Goal: Task Accomplishment & Management: Manage account settings

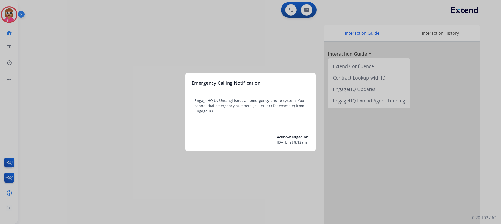
click at [112, 86] on div at bounding box center [250, 112] width 501 height 224
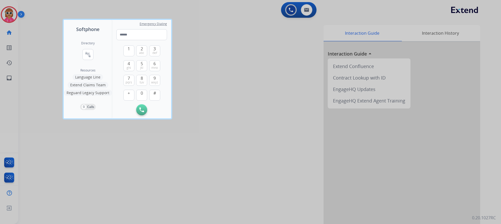
click at [249, 77] on div at bounding box center [250, 112] width 501 height 224
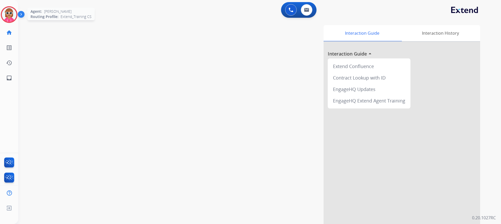
click at [8, 16] on img at bounding box center [9, 14] width 15 height 15
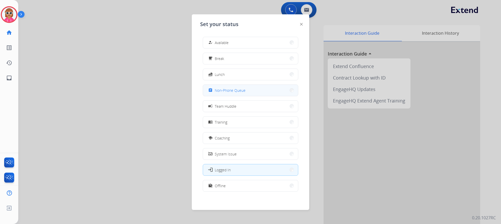
click at [243, 92] on span "Non-Phone Queue" at bounding box center [230, 90] width 31 height 5
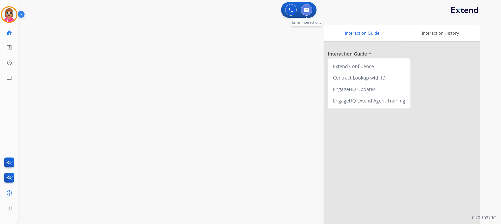
click at [303, 13] on button at bounding box center [306, 9] width 11 height 11
select select "**********"
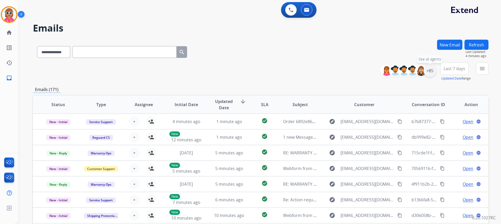
click at [430, 70] on div "+85" at bounding box center [429, 70] width 13 height 13
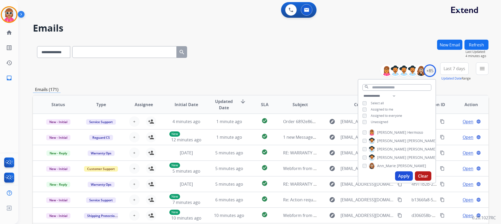
click at [379, 105] on div "**********" at bounding box center [396, 109] width 77 height 33
click at [379, 108] on span "Assigned to me" at bounding box center [382, 109] width 22 height 4
click at [399, 175] on button "Apply" at bounding box center [404, 175] width 18 height 9
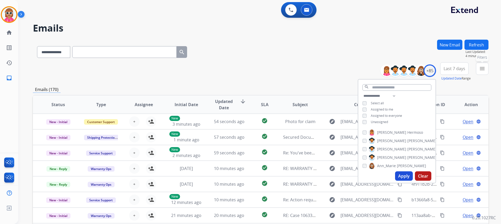
click at [484, 70] on mat-icon "menu" at bounding box center [482, 68] width 6 height 6
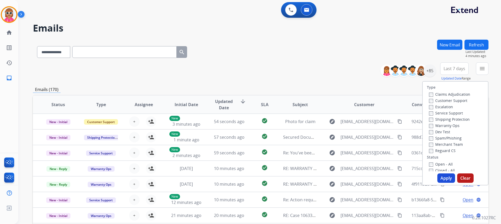
click at [455, 100] on label "Customer Support" at bounding box center [448, 100] width 38 height 5
click at [441, 112] on label "Service Support" at bounding box center [446, 113] width 34 height 5
click at [446, 114] on label "Service Support" at bounding box center [446, 113] width 34 height 5
click at [446, 122] on div "Shipping Protection" at bounding box center [449, 119] width 41 height 6
click at [446, 119] on label "Shipping Protection" at bounding box center [449, 119] width 41 height 5
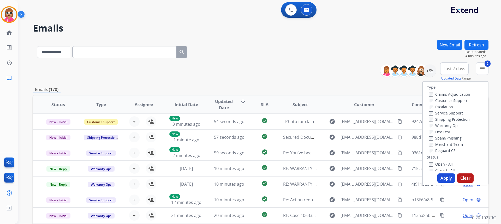
click at [440, 152] on label "Reguard CS" at bounding box center [442, 150] width 27 height 5
click at [436, 163] on label "Open - All" at bounding box center [441, 164] width 24 height 5
click at [440, 166] on label "Open - All" at bounding box center [441, 164] width 24 height 5
click at [443, 179] on button "Apply" at bounding box center [446, 177] width 18 height 9
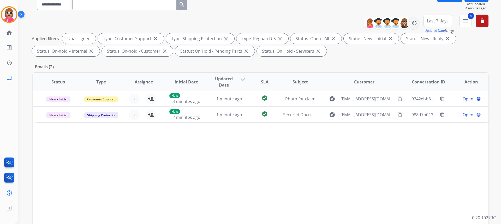
scroll to position [20, 0]
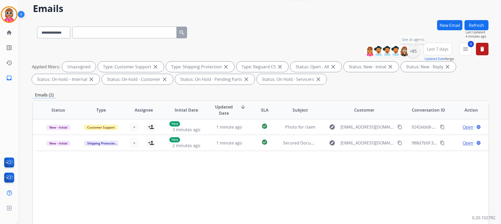
click at [414, 55] on div "+85" at bounding box center [413, 51] width 13 height 13
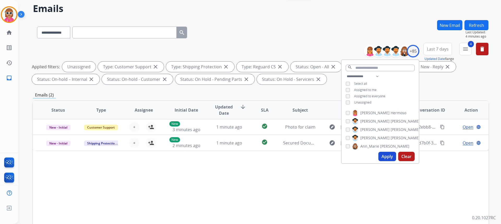
drag, startPoint x: 363, startPoint y: 101, endPoint x: 365, endPoint y: 99, distance: 3.1
click at [363, 101] on span "Unassigned" at bounding box center [362, 102] width 17 height 4
drag, startPoint x: 374, startPoint y: 75, endPoint x: 373, endPoint y: 78, distance: 3.0
click at [374, 75] on select "**********" at bounding box center [364, 76] width 36 height 6
select select "**********"
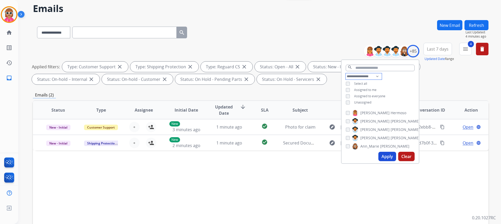
click at [346, 73] on select "**********" at bounding box center [364, 76] width 36 height 6
click at [398, 74] on div "**********" at bounding box center [379, 86] width 77 height 27
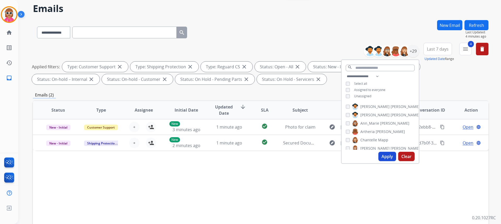
click at [388, 155] on button "Apply" at bounding box center [387, 156] width 18 height 9
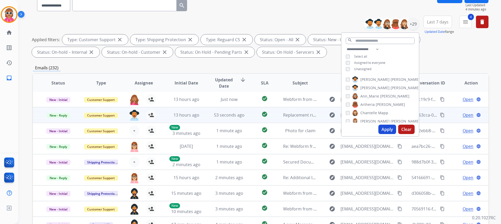
scroll to position [52, 0]
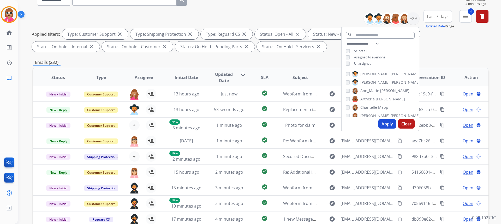
click at [140, 76] on span "Assignee" at bounding box center [144, 77] width 18 height 6
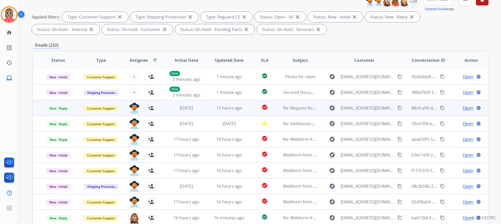
scroll to position [98, 0]
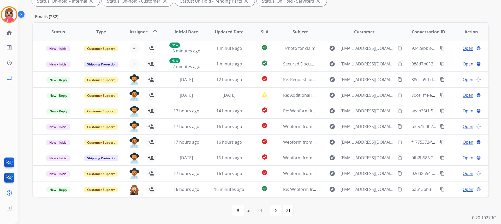
click at [134, 29] on span "Assignee" at bounding box center [138, 32] width 18 height 6
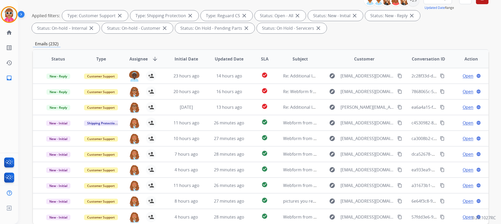
scroll to position [46, 0]
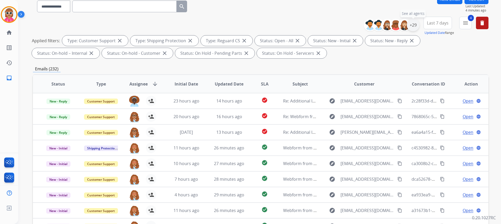
click at [415, 27] on div "+29" at bounding box center [413, 25] width 13 height 13
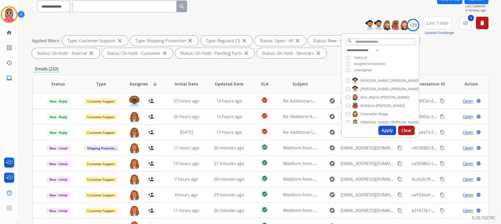
click at [391, 80] on span "[PERSON_NAME]" at bounding box center [405, 80] width 29 height 5
drag, startPoint x: 373, startPoint y: 88, endPoint x: 371, endPoint y: 92, distance: 3.4
click at [372, 89] on span "[PERSON_NAME]" at bounding box center [374, 88] width 29 height 5
click at [372, 97] on span "Ann_Marie" at bounding box center [369, 97] width 19 height 5
drag, startPoint x: 372, startPoint y: 103, endPoint x: 373, endPoint y: 113, distance: 9.9
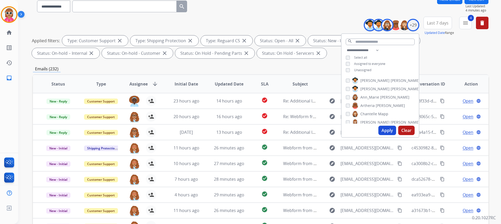
click at [371, 103] on span "Artheria" at bounding box center [367, 105] width 14 height 5
click at [373, 114] on span "Chantelle" at bounding box center [368, 113] width 17 height 5
click at [371, 120] on span "[PERSON_NAME]" at bounding box center [374, 122] width 29 height 5
click at [365, 107] on div "[PERSON_NAME] [PERSON_NAME] [PERSON_NAME] [PERSON_NAME] [PERSON_NAME] [PERSON_N…" at bounding box center [379, 99] width 77 height 48
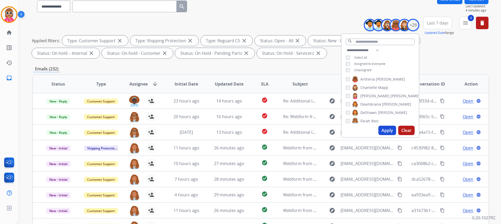
click at [367, 104] on span "Deambrana" at bounding box center [370, 104] width 21 height 5
click at [367, 111] on span "DeShawn" at bounding box center [368, 112] width 16 height 5
click at [365, 119] on span "Farah" at bounding box center [365, 120] width 10 height 5
drag, startPoint x: 365, startPoint y: 77, endPoint x: 366, endPoint y: 83, distance: 6.7
click at [365, 79] on span "Harmony" at bounding box center [368, 77] width 16 height 5
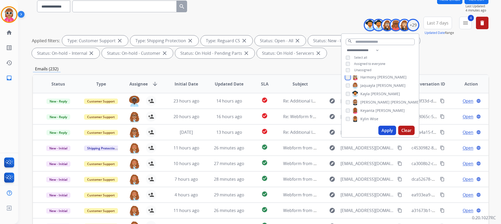
scroll to position [78, 0]
drag, startPoint x: 367, startPoint y: 85, endPoint x: 367, endPoint y: 90, distance: 5.2
click at [367, 86] on span "Jaquayla" at bounding box center [367, 85] width 15 height 5
click at [366, 92] on span "Kayla" at bounding box center [364, 94] width 9 height 5
drag, startPoint x: 365, startPoint y: 100, endPoint x: 363, endPoint y: 103, distance: 3.8
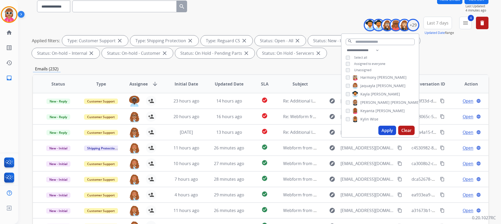
click at [365, 100] on span "[PERSON_NAME]" at bounding box center [374, 102] width 29 height 5
click at [362, 109] on span "Keyanta" at bounding box center [367, 110] width 14 height 5
click at [362, 100] on span "[PERSON_NAME]" at bounding box center [374, 102] width 29 height 5
click at [363, 117] on span "Kylin" at bounding box center [364, 119] width 9 height 5
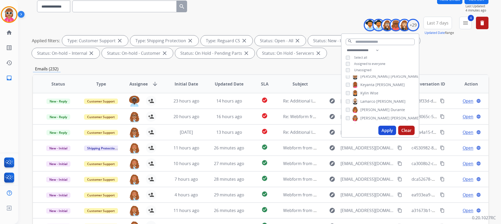
click at [368, 102] on span "Lamarco" at bounding box center [367, 101] width 15 height 5
drag, startPoint x: 367, startPoint y: 110, endPoint x: 365, endPoint y: 117, distance: 7.3
click at [367, 111] on span "[PERSON_NAME]" at bounding box center [374, 109] width 29 height 5
drag, startPoint x: 365, startPoint y: 117, endPoint x: 365, endPoint y: 111, distance: 6.0
click at [364, 116] on span "[PERSON_NAME]" at bounding box center [374, 118] width 29 height 5
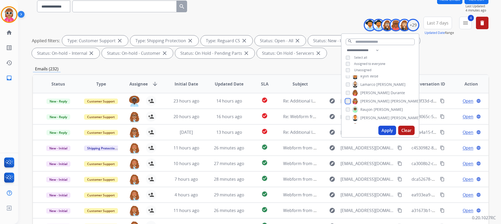
scroll to position [130, 0]
click at [367, 103] on label "[PERSON_NAME]" at bounding box center [377, 100] width 51 height 6
click at [365, 110] on span "[PERSON_NAME]" at bounding box center [374, 108] width 29 height 5
click at [364, 115] on span "[PERSON_NAME]" at bounding box center [374, 117] width 29 height 5
click at [364, 104] on div "[PERSON_NAME] [PERSON_NAME] [PERSON_NAME] [PERSON_NAME] [PERSON_NAME] [PERSON_N…" at bounding box center [379, 99] width 77 height 48
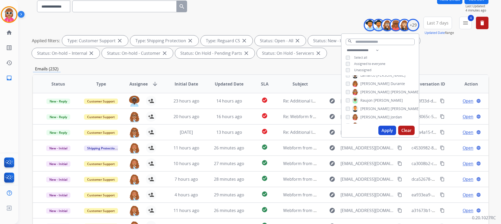
click at [364, 108] on span "[PERSON_NAME]" at bounding box center [374, 108] width 29 height 5
click at [272, 4] on div "**********" at bounding box center [260, 5] width 455 height 23
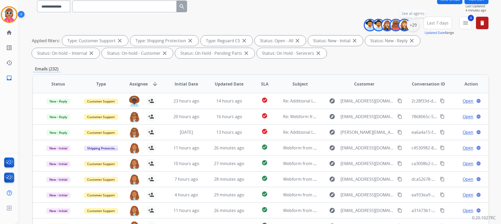
click at [416, 26] on div "+29" at bounding box center [413, 25] width 13 height 13
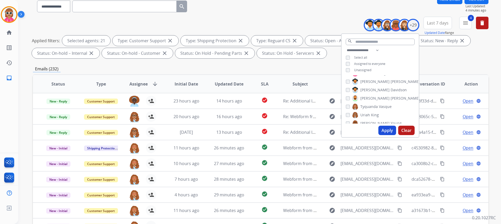
scroll to position [157, 0]
click at [368, 107] on span "[PERSON_NAME]" at bounding box center [374, 107] width 29 height 5
drag, startPoint x: 366, startPoint y: 105, endPoint x: 366, endPoint y: 109, distance: 4.7
click at [366, 111] on div "[PERSON_NAME] [PERSON_NAME] [PERSON_NAME] [PERSON_NAME] [PERSON_NAME] [PERSON_N…" at bounding box center [379, 99] width 77 height 48
click at [369, 98] on span "Shqnetta" at bounding box center [368, 99] width 16 height 5
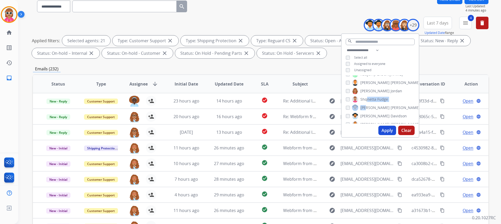
drag, startPoint x: 369, startPoint y: 115, endPoint x: 369, endPoint y: 110, distance: 5.0
click at [369, 115] on span "[PERSON_NAME]" at bounding box center [374, 115] width 29 height 5
drag, startPoint x: 368, startPoint y: 98, endPoint x: 368, endPoint y: 105, distance: 7.8
click at [368, 98] on label "[PERSON_NAME]" at bounding box center [386, 98] width 68 height 6
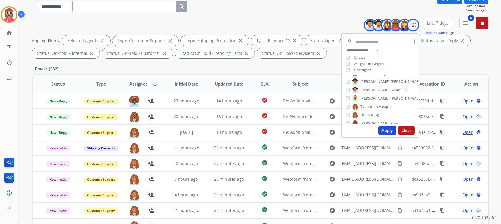
click at [368, 107] on span "Tyquanda" at bounding box center [368, 106] width 17 height 5
click at [366, 115] on span "Uriah" at bounding box center [365, 114] width 10 height 5
click at [364, 113] on div "[PERSON_NAME] [PERSON_NAME] [PERSON_NAME] [PERSON_NAME] [PERSON_NAME] [PERSON_N…" at bounding box center [379, 99] width 77 height 48
click at [363, 114] on span "[PERSON_NAME]" at bounding box center [374, 116] width 29 height 5
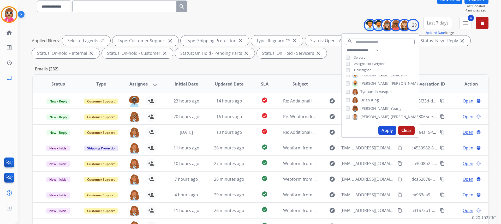
click at [363, 106] on span "[PERSON_NAME]" at bounding box center [374, 108] width 29 height 5
drag, startPoint x: 387, startPoint y: 131, endPoint x: 392, endPoint y: 130, distance: 5.3
click at [387, 131] on button "Apply" at bounding box center [387, 130] width 18 height 9
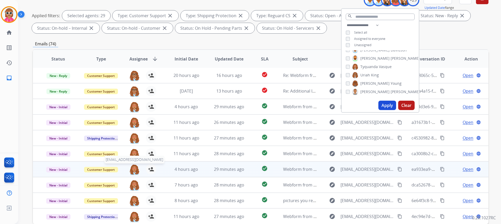
scroll to position [98, 0]
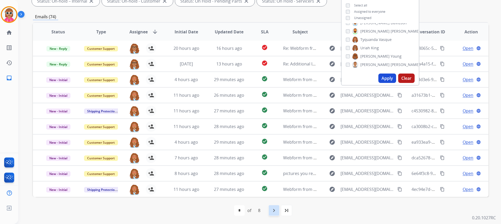
click at [273, 210] on mat-icon "navigate_next" at bounding box center [274, 210] width 6 height 6
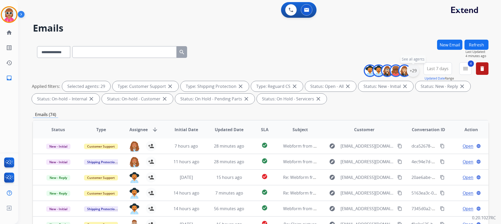
click at [415, 72] on div "+29" at bounding box center [413, 70] width 13 height 13
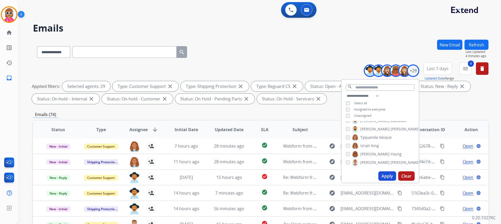
drag, startPoint x: 323, startPoint y: 112, endPoint x: 317, endPoint y: 112, distance: 5.8
click at [320, 112] on div "Emails (74)" at bounding box center [260, 114] width 455 height 7
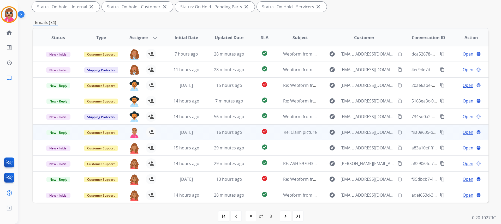
scroll to position [98, 0]
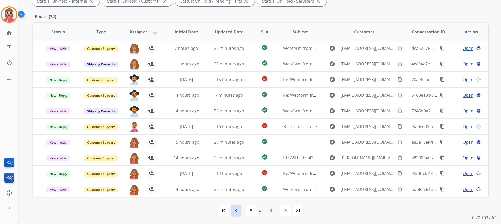
click at [239, 210] on div "navigate_before" at bounding box center [235, 210] width 11 height 11
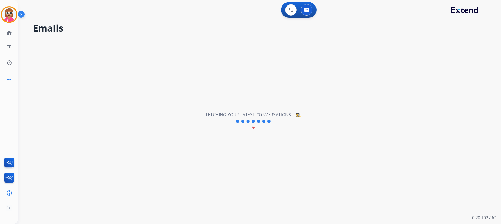
scroll to position [0, 0]
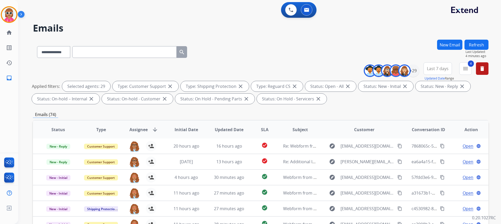
click at [263, 131] on span "SLA" at bounding box center [265, 130] width 8 height 6
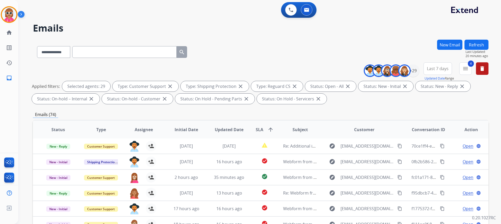
drag, startPoint x: 230, startPoint y: 16, endPoint x: 239, endPoint y: 2, distance: 16.9
click at [230, 16] on div "0 Voice Interactions 0 Email Interactions" at bounding box center [257, 10] width 464 height 17
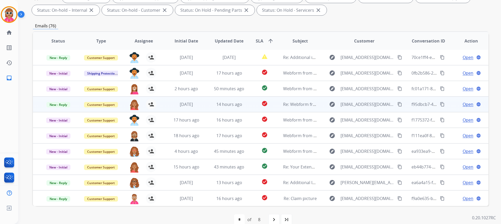
scroll to position [98, 0]
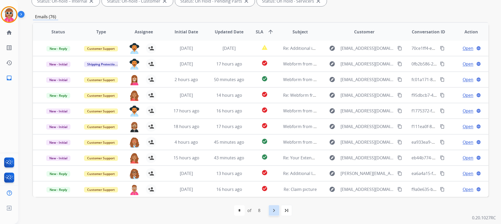
click at [272, 215] on div "navigate_next" at bounding box center [273, 210] width 11 height 11
select select "*"
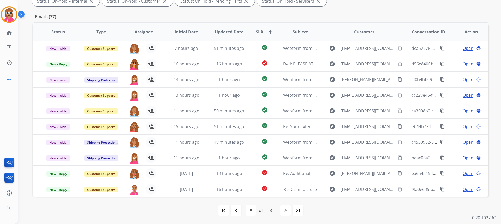
drag, startPoint x: 315, startPoint y: 202, endPoint x: 307, endPoint y: 215, distance: 15.3
click at [314, 202] on div "first_page navigate_before * * * * * * * * of 8 navigate_next last_page" at bounding box center [260, 210] width 455 height 27
click at [149, 13] on div "**********" at bounding box center [260, 83] width 455 height 282
